Goal: Navigation & Orientation: Find specific page/section

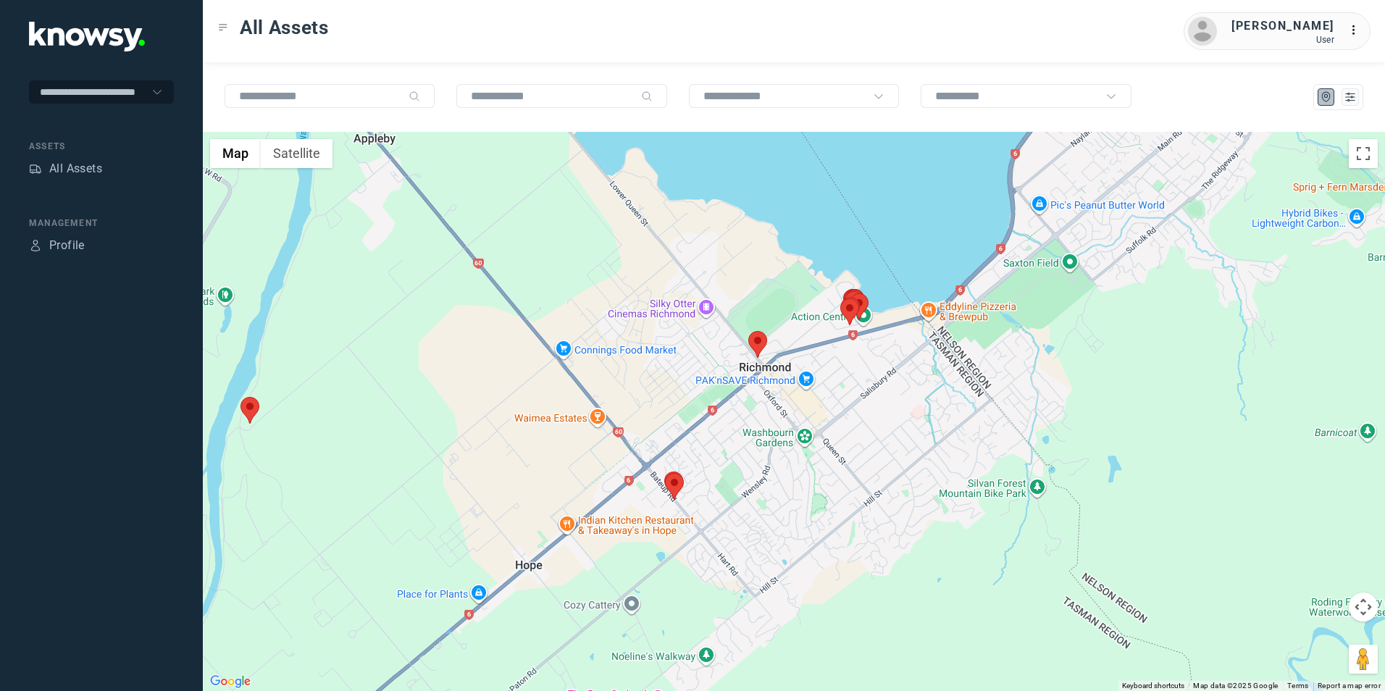
click at [676, 485] on img at bounding box center [674, 486] width 19 height 27
click at [707, 391] on button "Close" at bounding box center [702, 396] width 35 height 35
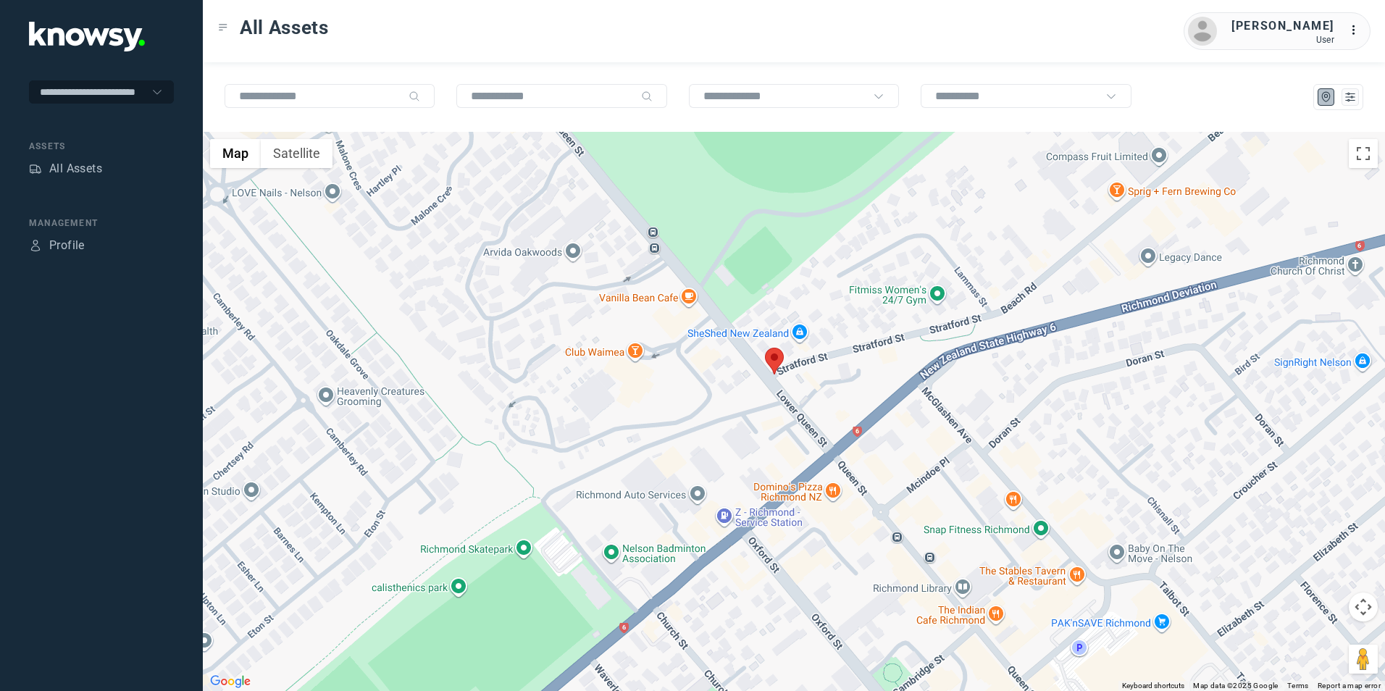
click at [775, 360] on img at bounding box center [774, 361] width 19 height 27
click at [802, 276] on button "Close" at bounding box center [813, 270] width 35 height 35
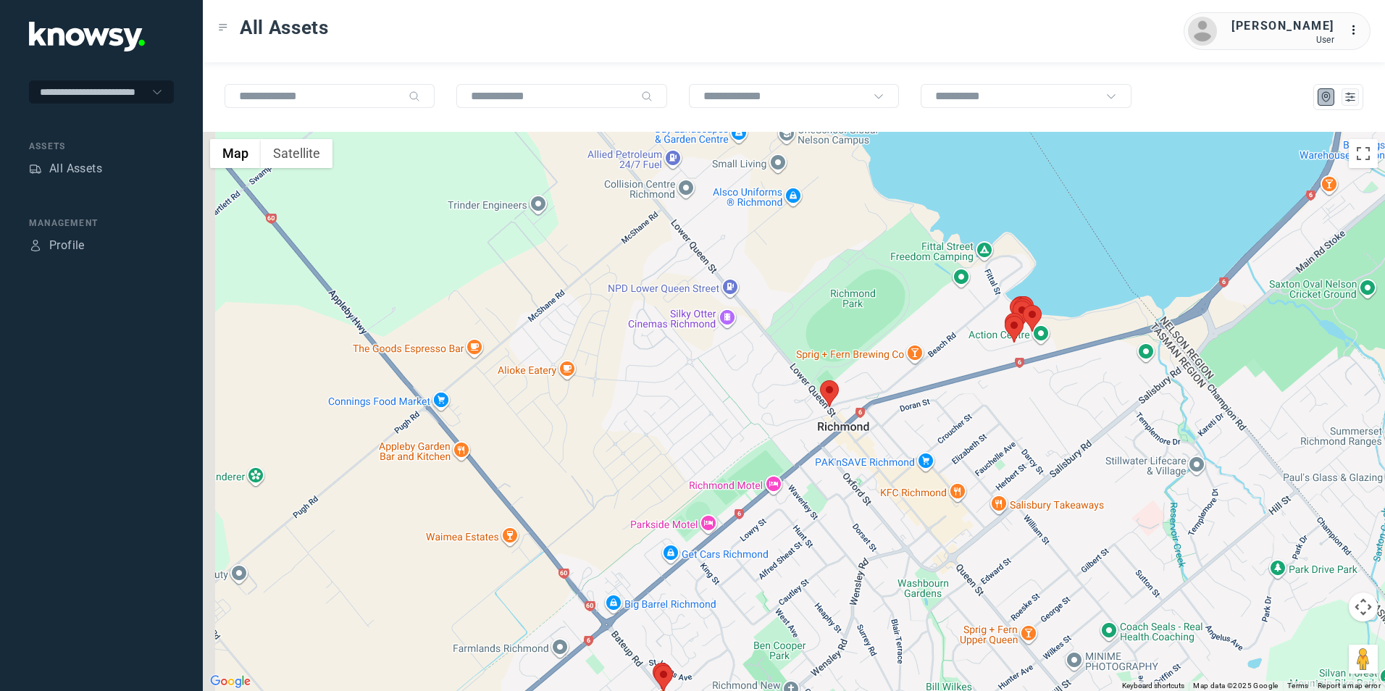
drag, startPoint x: 1029, startPoint y: 362, endPoint x: 978, endPoint y: 378, distance: 53.1
click at [978, 379] on div "To navigate, press the arrow keys." at bounding box center [794, 411] width 1182 height 559
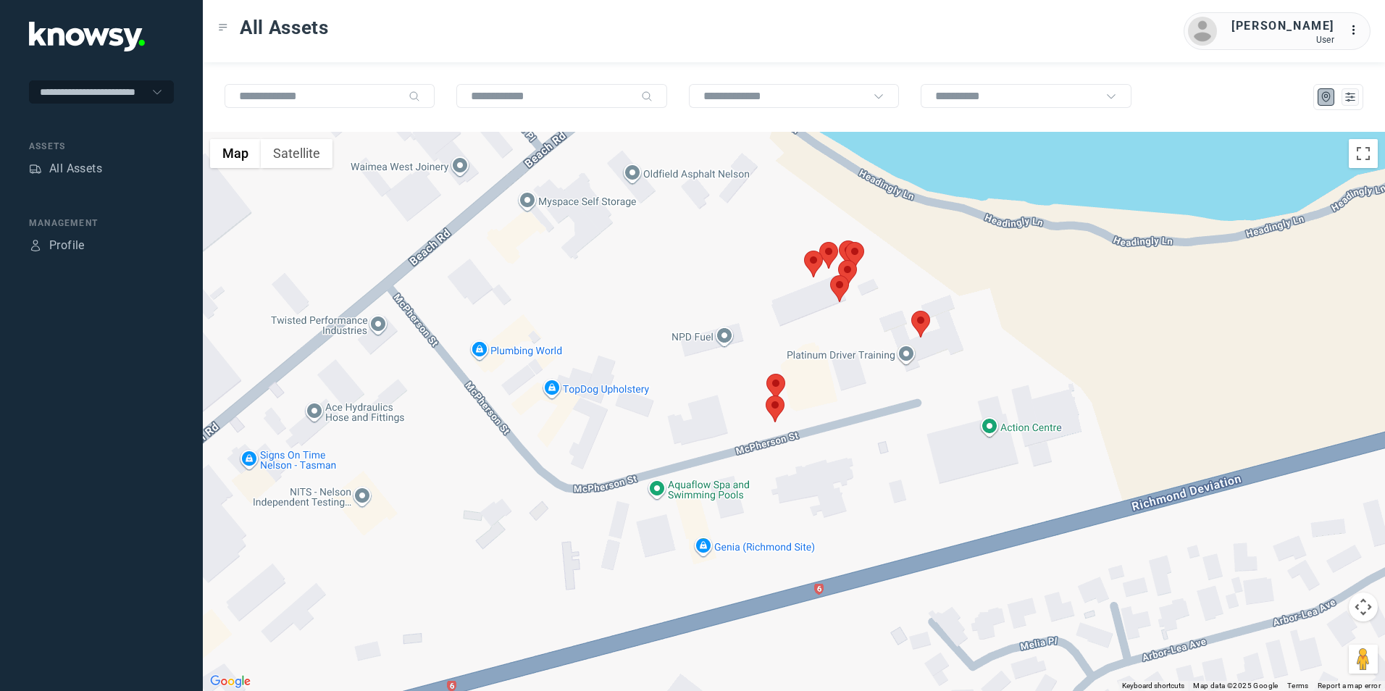
click at [776, 385] on img at bounding box center [775, 387] width 19 height 27
click at [780, 382] on img at bounding box center [775, 387] width 19 height 27
click at [804, 296] on button "Close" at bounding box center [804, 297] width 35 height 35
click at [922, 321] on img at bounding box center [920, 324] width 19 height 27
click at [944, 235] on button "Close" at bounding box center [959, 234] width 35 height 35
